Goal: Task Accomplishment & Management: Manage account settings

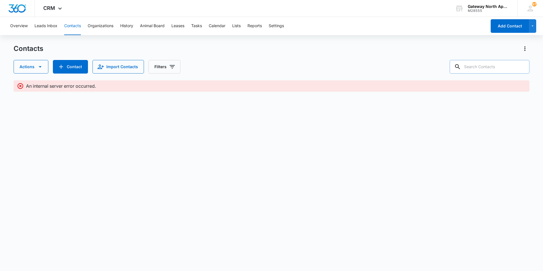
click at [509, 67] on input "text" at bounding box center [490, 67] width 80 height 14
type input "l"
click at [43, 29] on button "Leads Inbox" at bounding box center [46, 26] width 23 height 18
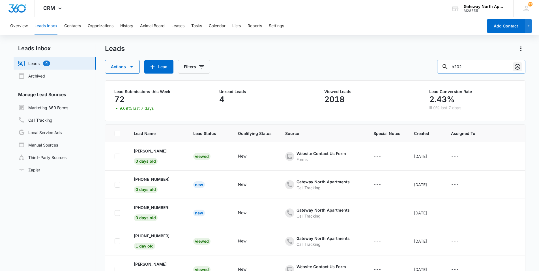
click at [517, 68] on icon "Clear" at bounding box center [518, 67] width 6 height 6
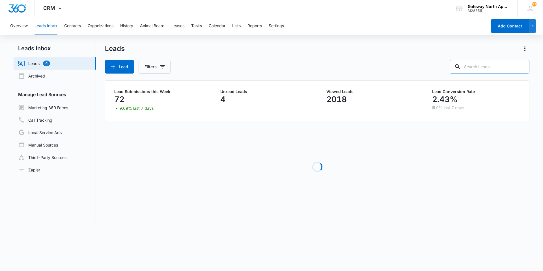
click at [498, 67] on input "text" at bounding box center [490, 67] width 80 height 14
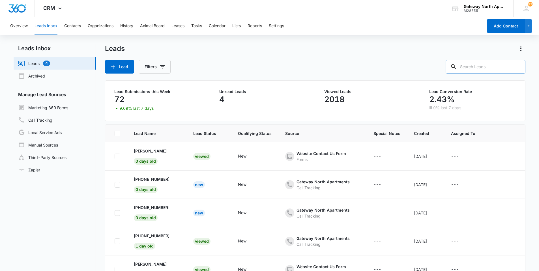
type input "l"
click at [200, 26] on button "Tasks" at bounding box center [196, 26] width 11 height 18
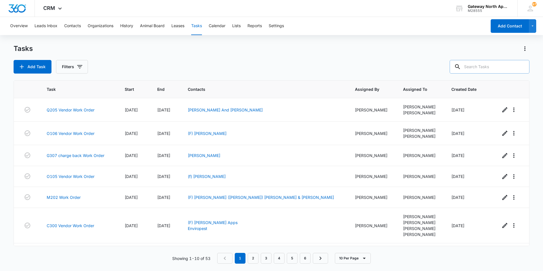
click at [495, 66] on input "text" at bounding box center [490, 67] width 80 height 14
type input "2025"
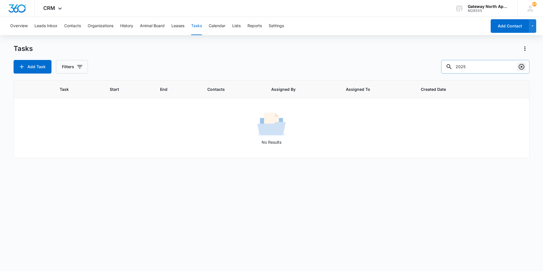
click at [524, 67] on icon "Clear" at bounding box center [521, 66] width 7 height 7
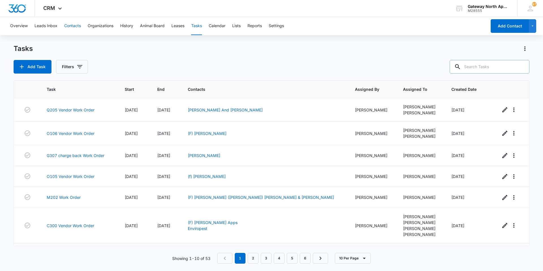
click at [76, 25] on button "Contacts" at bounding box center [72, 26] width 17 height 18
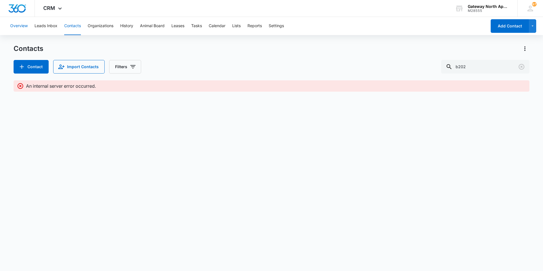
click at [22, 26] on button "Overview" at bounding box center [19, 26] width 18 height 18
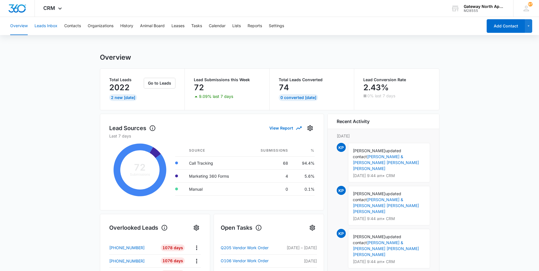
click at [43, 23] on button "Leads Inbox" at bounding box center [46, 26] width 23 height 18
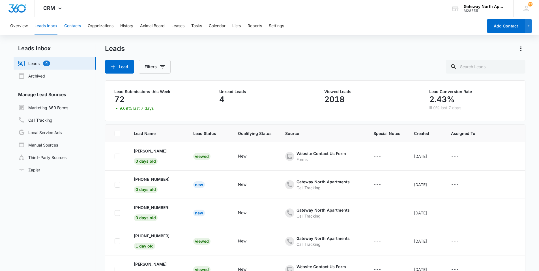
click at [71, 24] on button "Contacts" at bounding box center [72, 26] width 17 height 18
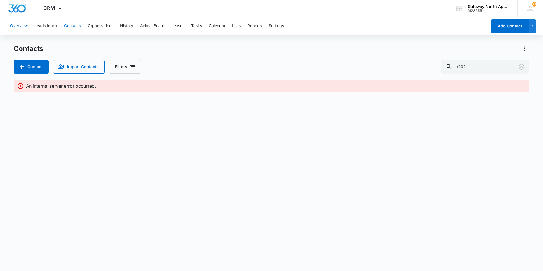
click at [27, 24] on button "Overview" at bounding box center [19, 26] width 18 height 18
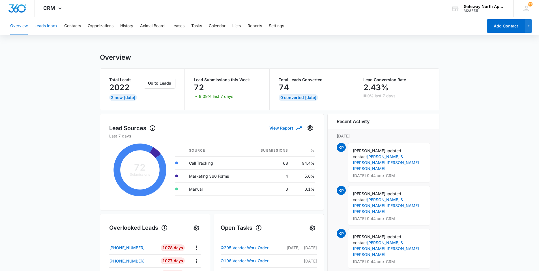
click at [42, 23] on button "Leads Inbox" at bounding box center [46, 26] width 23 height 18
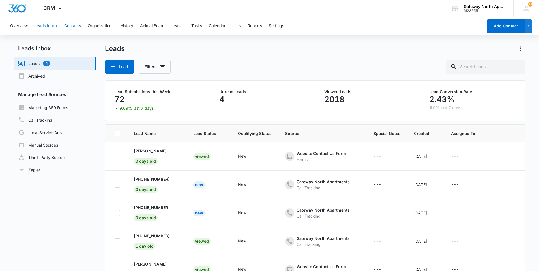
click at [74, 28] on button "Contacts" at bounding box center [72, 26] width 17 height 18
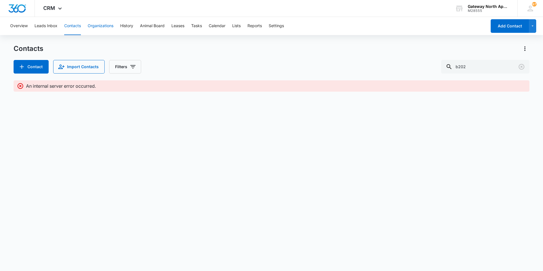
click at [90, 26] on button "Organizations" at bounding box center [101, 26] width 26 height 18
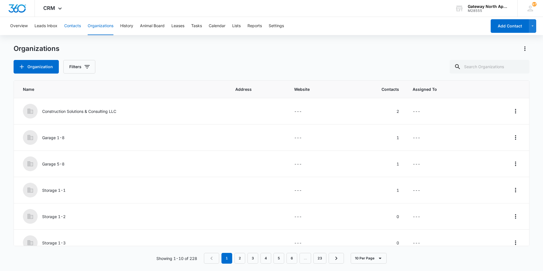
click at [74, 26] on button "Contacts" at bounding box center [72, 26] width 17 height 18
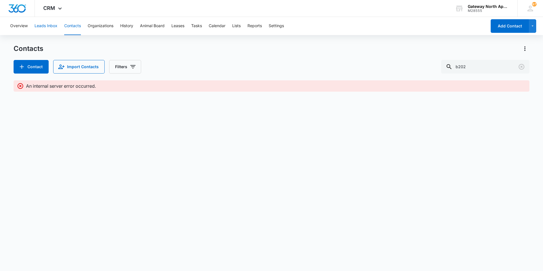
click at [54, 26] on button "Leads Inbox" at bounding box center [46, 26] width 23 height 18
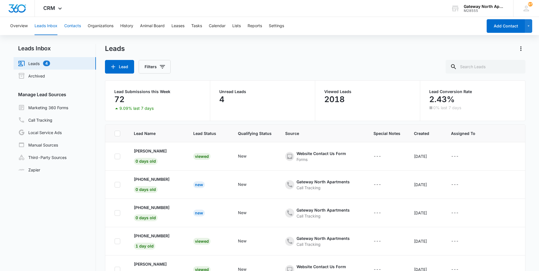
click at [75, 25] on button "Contacts" at bounding box center [72, 26] width 17 height 18
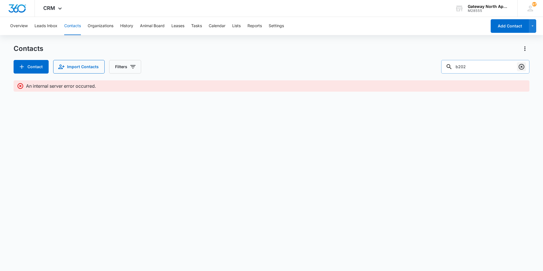
click at [522, 69] on icon "Clear" at bounding box center [522, 67] width 6 height 6
click at [508, 67] on input "text" at bounding box center [490, 67] width 80 height 14
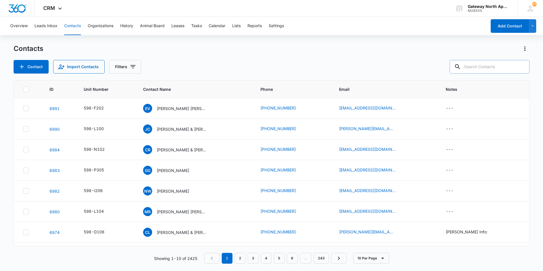
click at [482, 66] on input "text" at bounding box center [490, 67] width 80 height 14
click at [200, 24] on button "Tasks" at bounding box center [196, 26] width 11 height 18
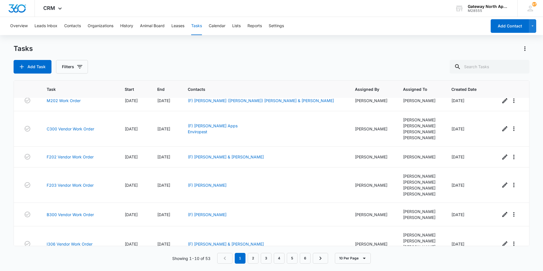
scroll to position [84, 0]
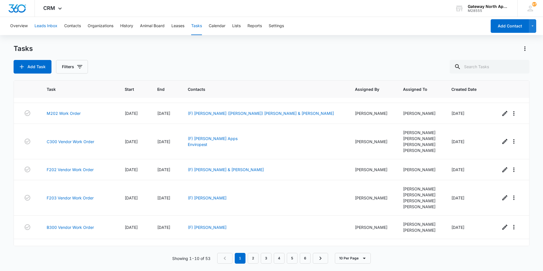
click at [46, 25] on button "Leads Inbox" at bounding box center [46, 26] width 23 height 18
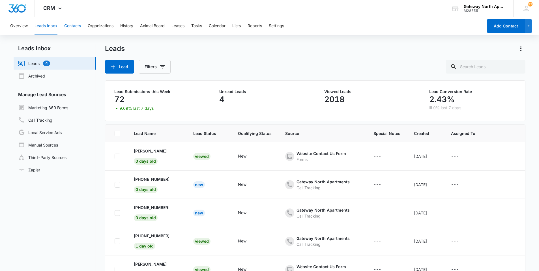
click at [73, 28] on button "Contacts" at bounding box center [72, 26] width 17 height 18
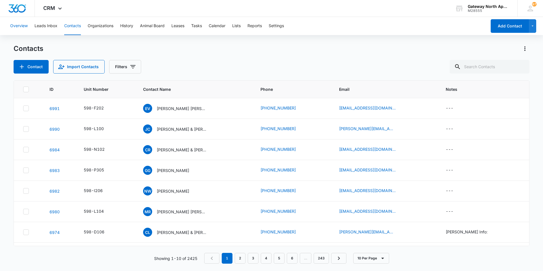
click at [21, 25] on button "Overview" at bounding box center [19, 26] width 18 height 18
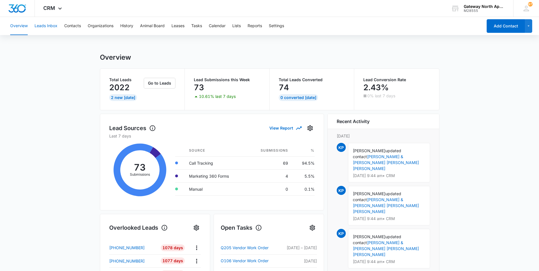
click at [52, 25] on button "Leads Inbox" at bounding box center [46, 26] width 23 height 18
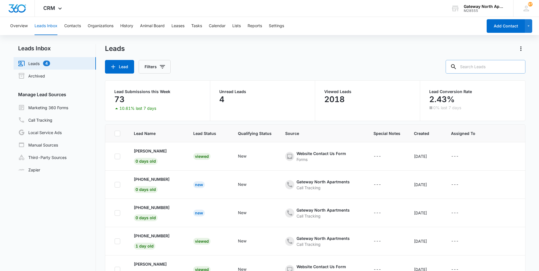
click at [486, 66] on input "text" at bounding box center [486, 67] width 80 height 14
click at [71, 27] on button "Contacts" at bounding box center [72, 26] width 17 height 18
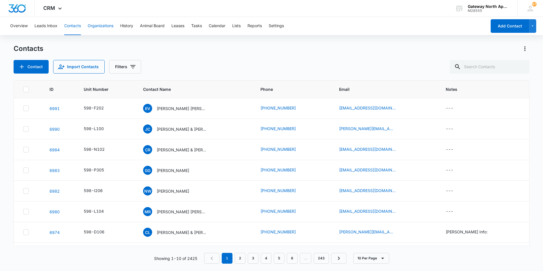
click at [100, 25] on button "Organizations" at bounding box center [101, 26] width 26 height 18
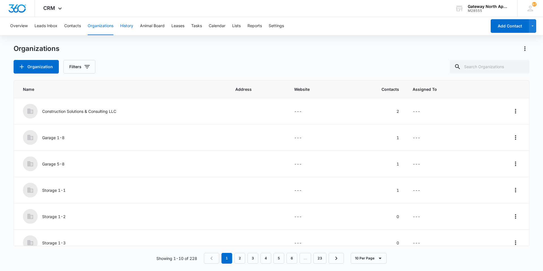
click at [128, 26] on button "History" at bounding box center [126, 26] width 13 height 18
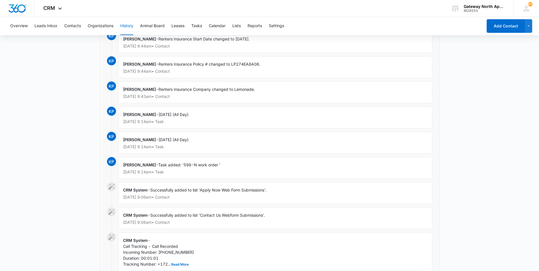
scroll to position [412, 0]
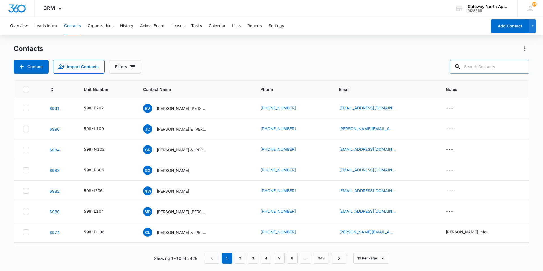
click at [512, 66] on input "text" at bounding box center [490, 67] width 80 height 14
type input "n104"
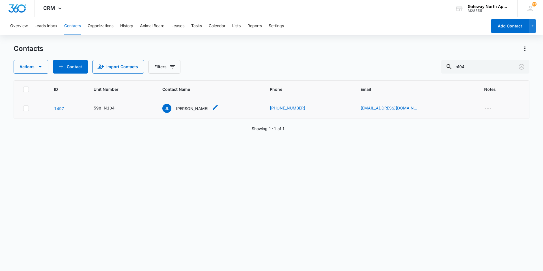
click at [190, 108] on p "[PERSON_NAME]" at bounding box center [192, 109] width 33 height 6
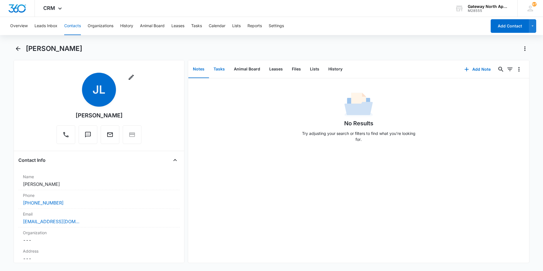
click at [222, 69] on button "Tasks" at bounding box center [219, 70] width 20 height 18
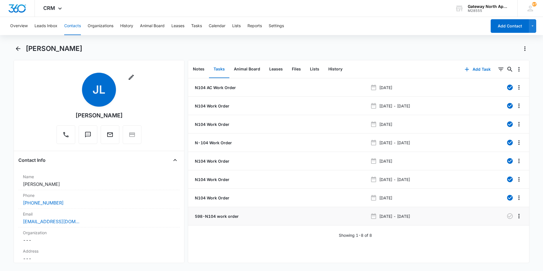
click at [233, 217] on p "598-N104 work order" at bounding box center [216, 216] width 45 height 6
